Goal: Find specific page/section: Find specific page/section

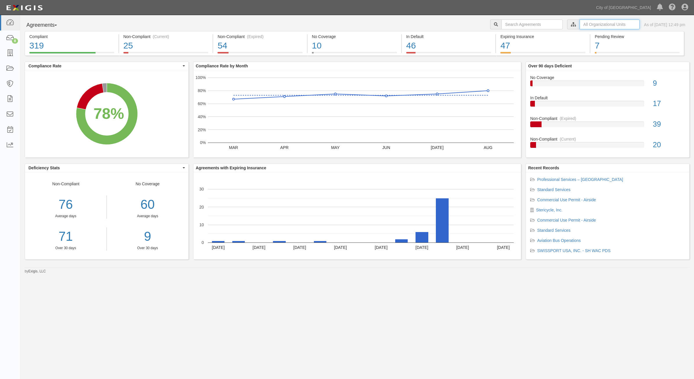
click at [583, 19] on input "text" at bounding box center [610, 24] width 60 height 10
click at [512, 35] on icon at bounding box center [513, 35] width 4 height 3
click at [512, 45] on input "Contracts & Services" at bounding box center [510, 46] width 4 height 4
checkbox input "true"
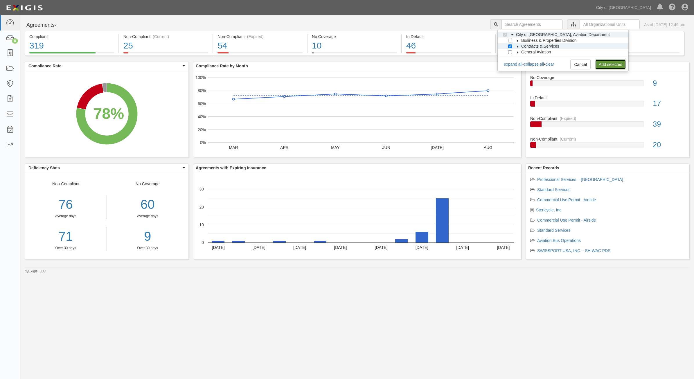
click at [614, 62] on link "Add selected" at bounding box center [610, 65] width 31 height 10
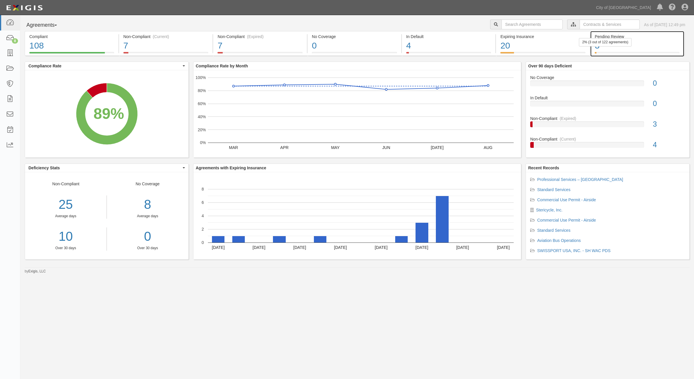
click at [603, 50] on div "3" at bounding box center [637, 46] width 85 height 12
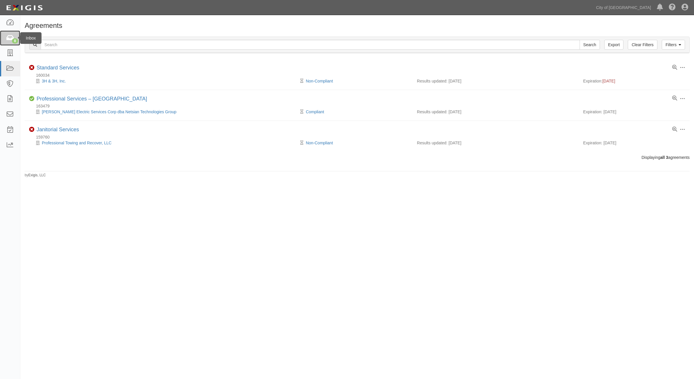
click at [12, 44] on link "8" at bounding box center [10, 38] width 20 height 15
